Goal: Information Seeking & Learning: Find specific fact

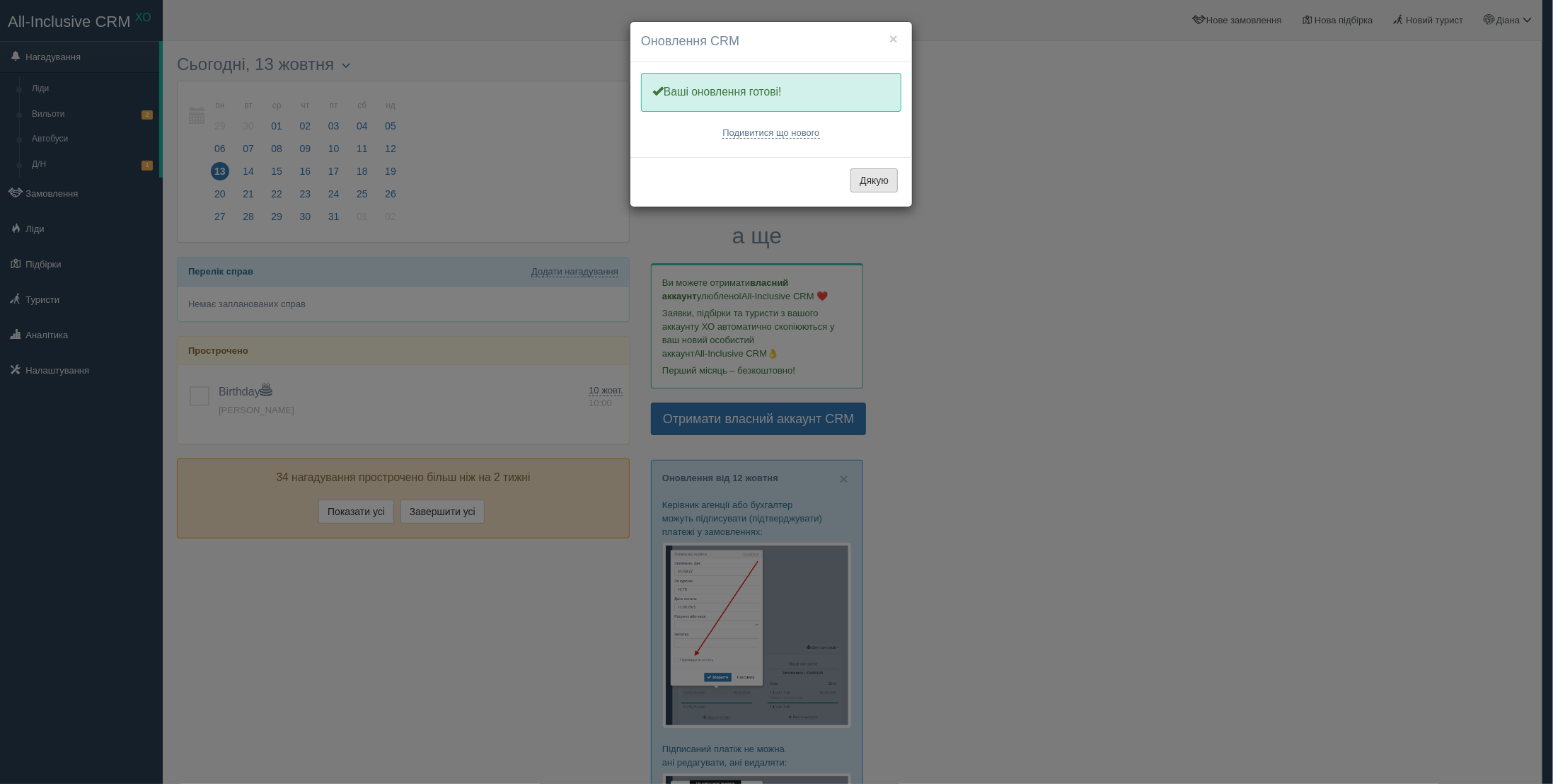
click at [876, 168] on button "Дякую" at bounding box center [874, 180] width 48 height 24
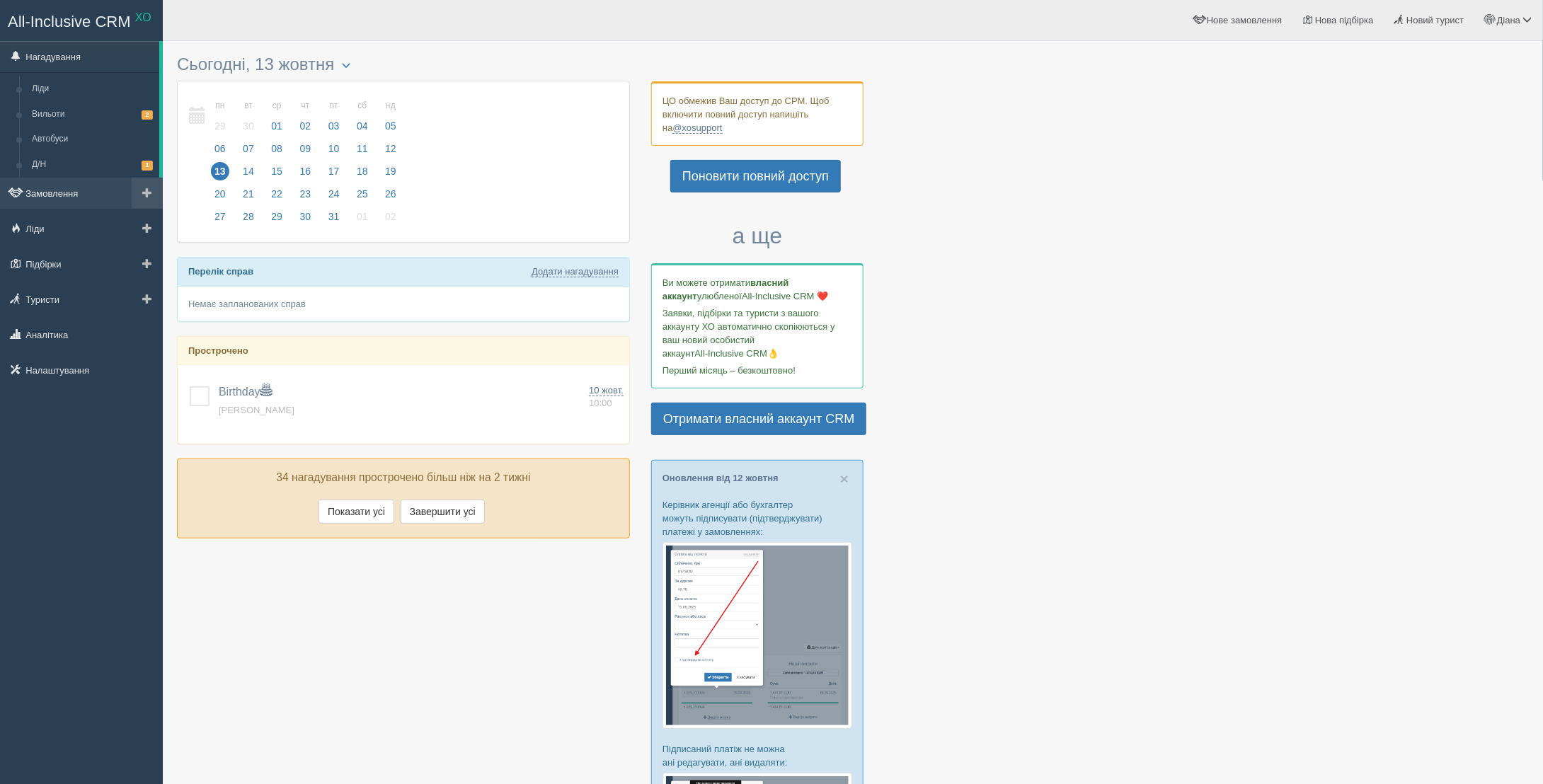
click at [72, 188] on link "Замовлення" at bounding box center [81, 193] width 163 height 31
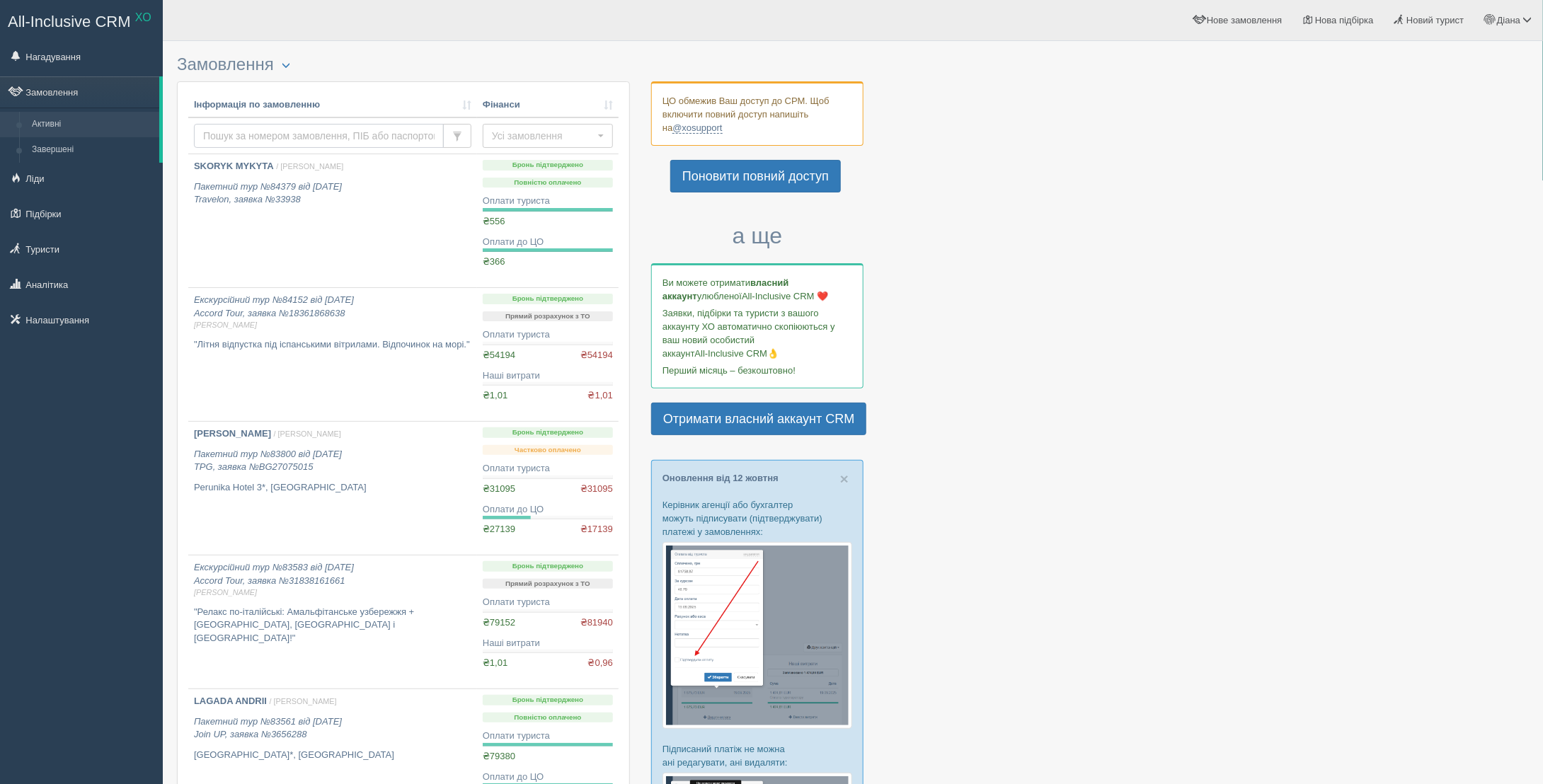
click at [305, 125] on input "text" at bounding box center [318, 135] width 250 height 24
type input "MISHCHENKO"
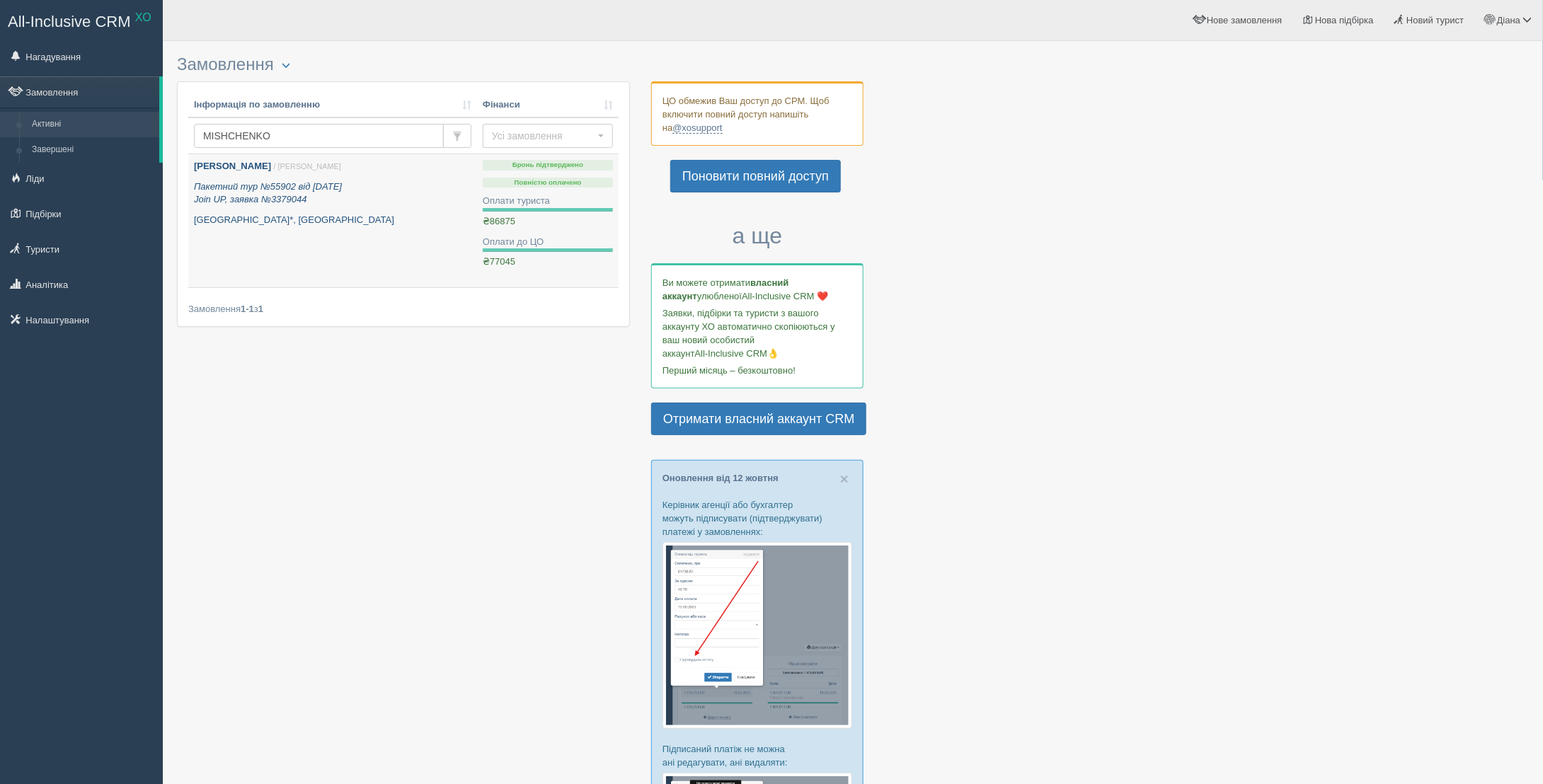
click at [271, 161] on b "MISHCHENKO OLEKSANDR" at bounding box center [232, 166] width 77 height 11
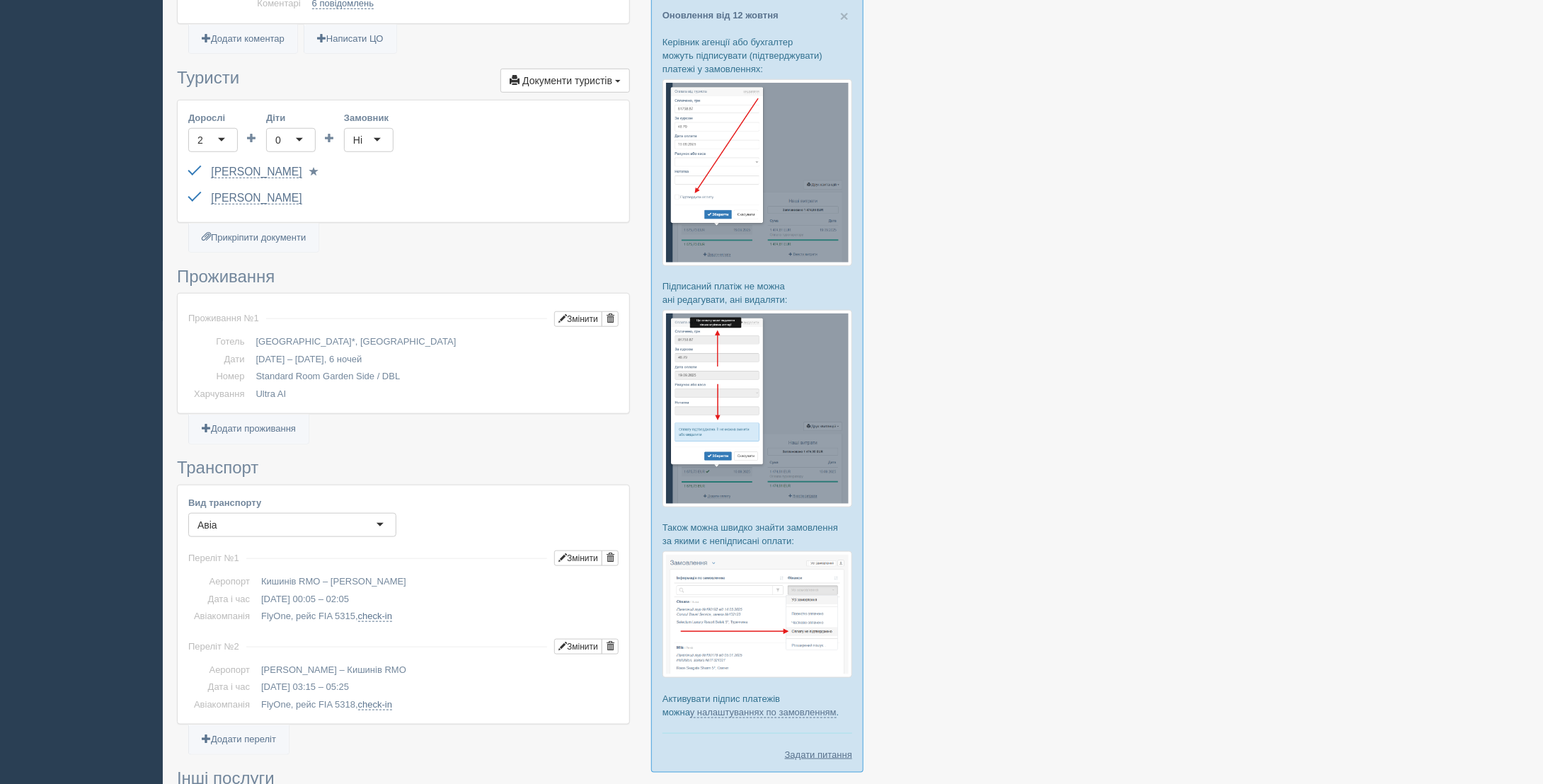
scroll to position [425, 0]
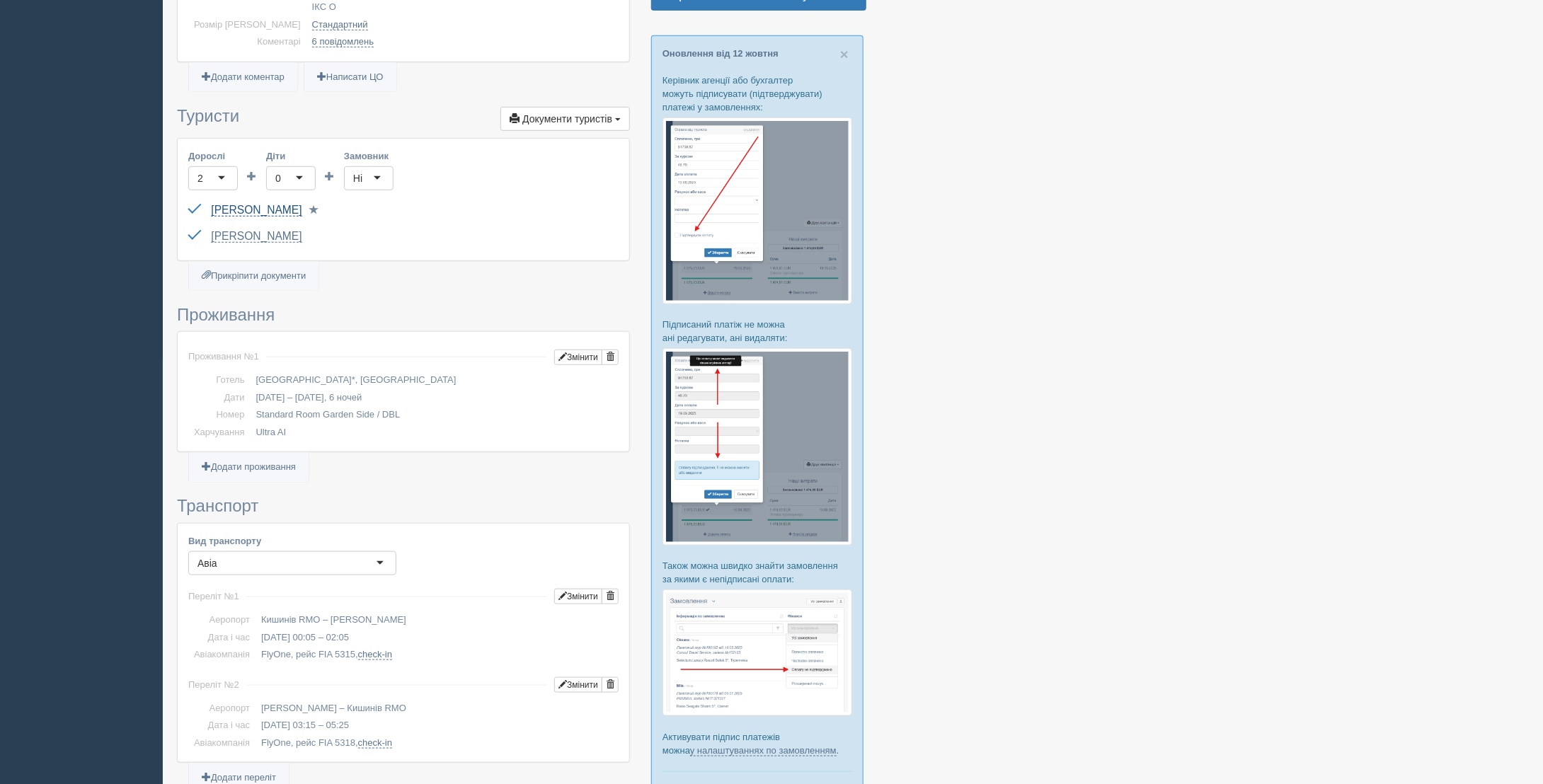
click at [301, 204] on link "[PERSON_NAME]" at bounding box center [256, 209] width 91 height 13
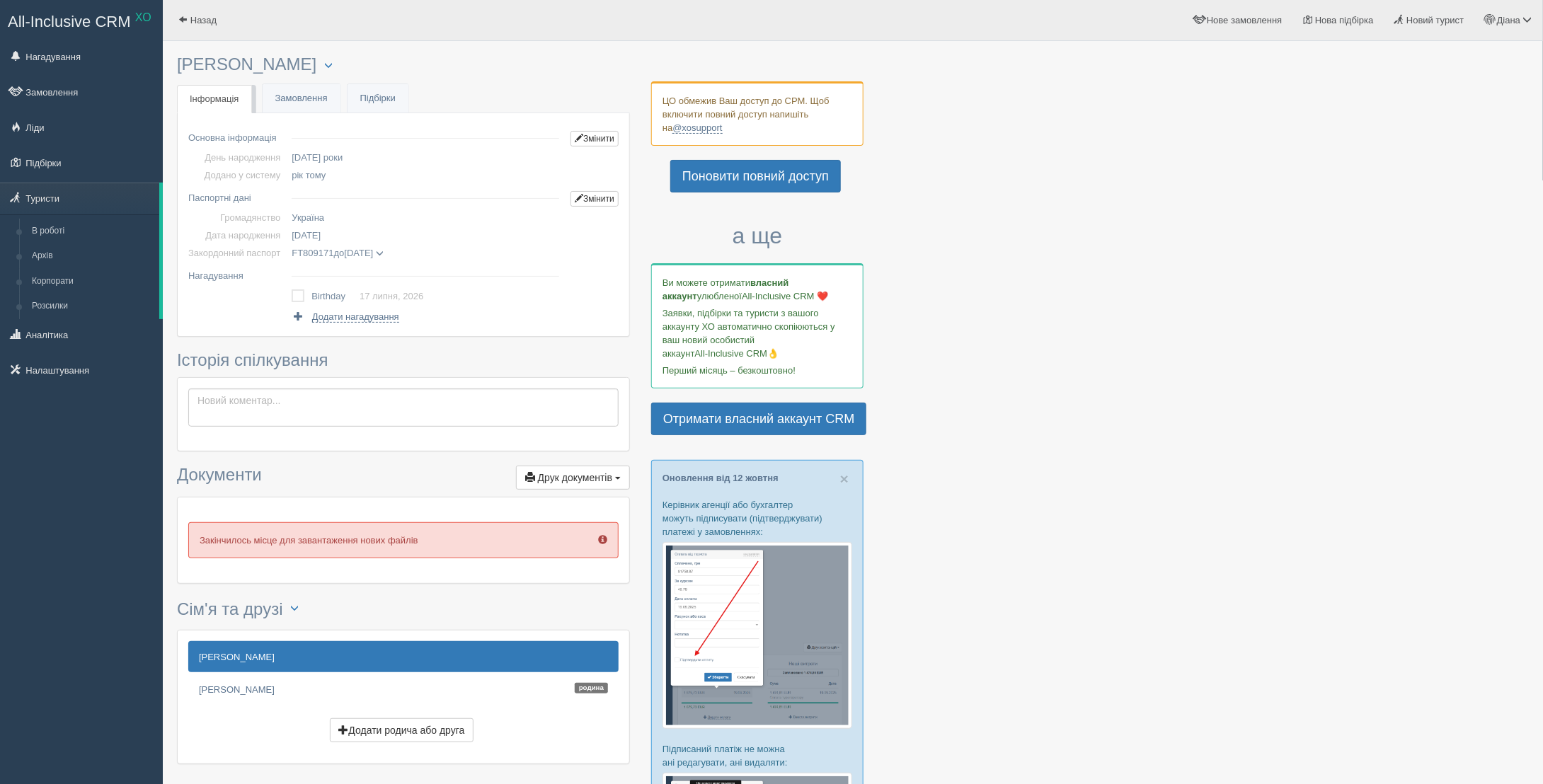
click at [403, 244] on td "FT809171 до [DATE] [PERSON_NAME] дата видачі [DATE] орган видачі (немає даних)" at bounding box center [426, 253] width 279 height 18
click at [384, 249] on span at bounding box center [379, 253] width 8 height 8
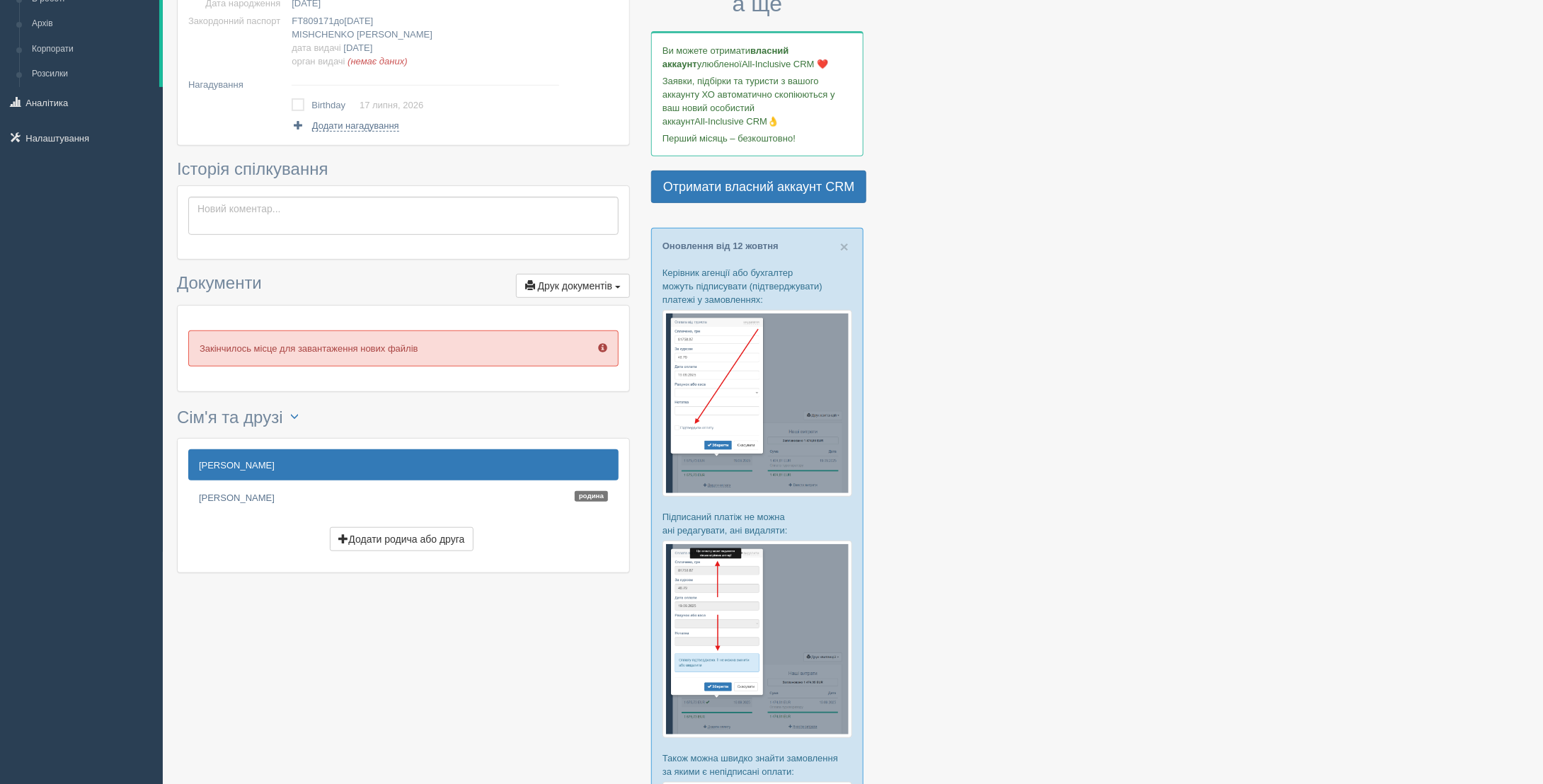
scroll to position [354, 0]
